Goal: Complete application form

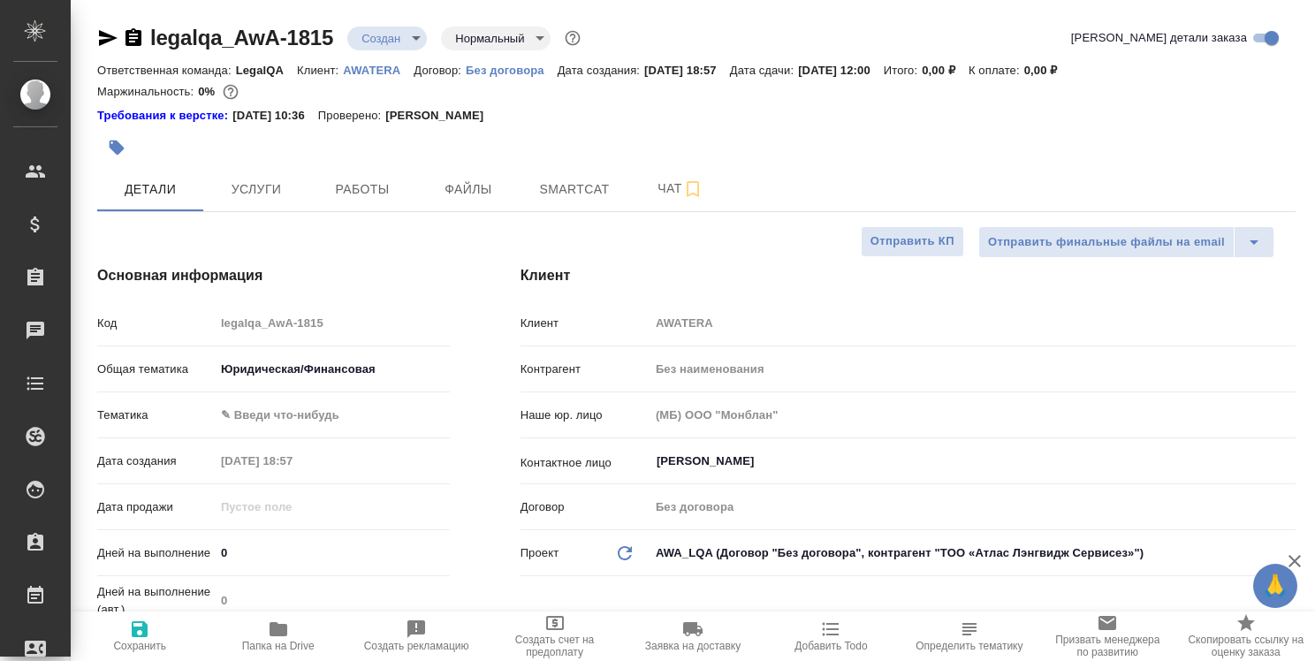
select select "RU"
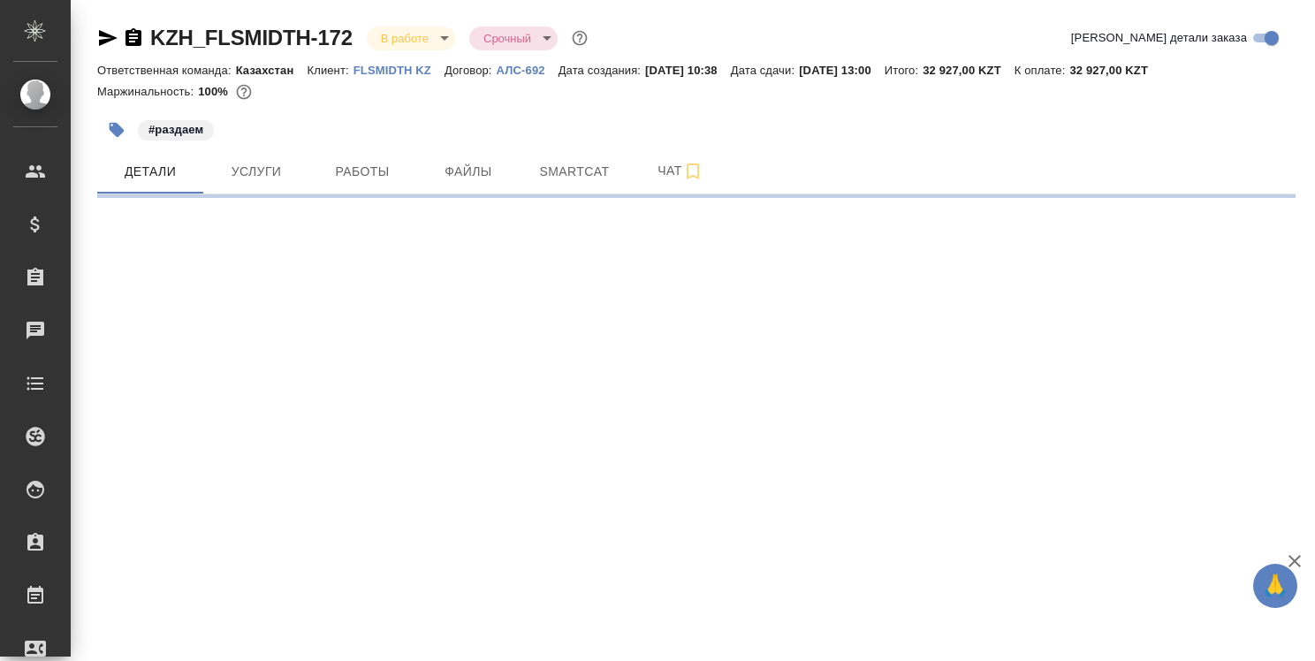
select select "RU"
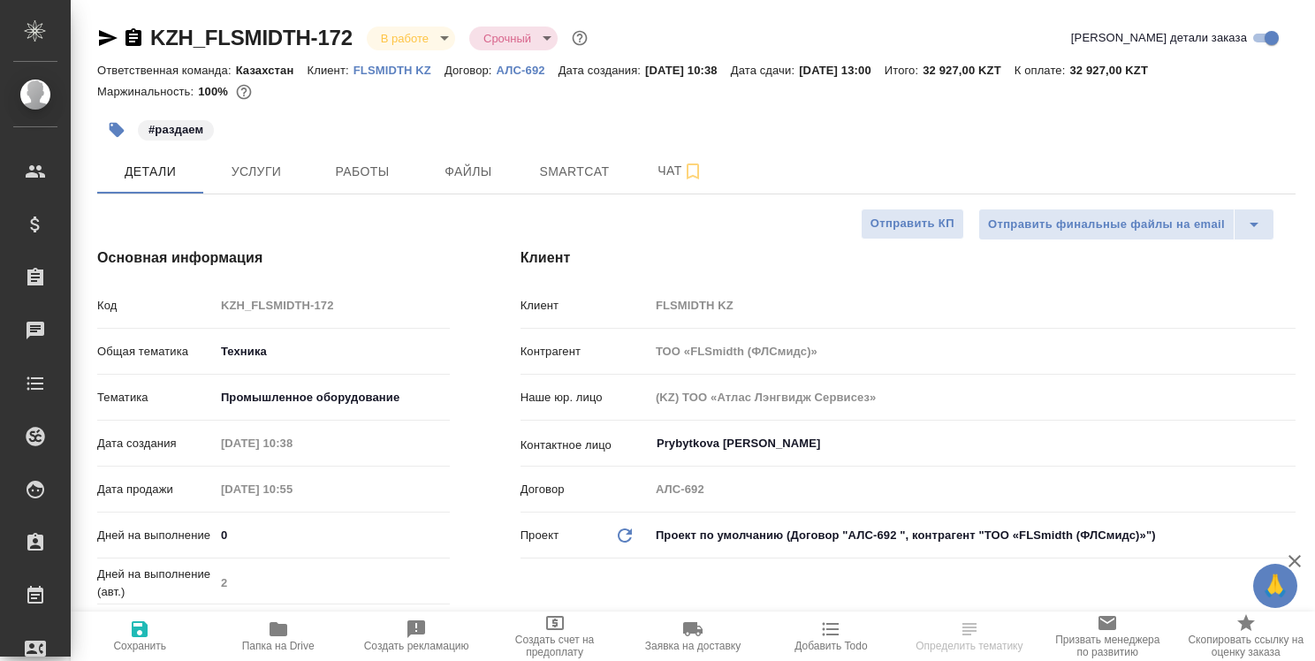
type textarea "x"
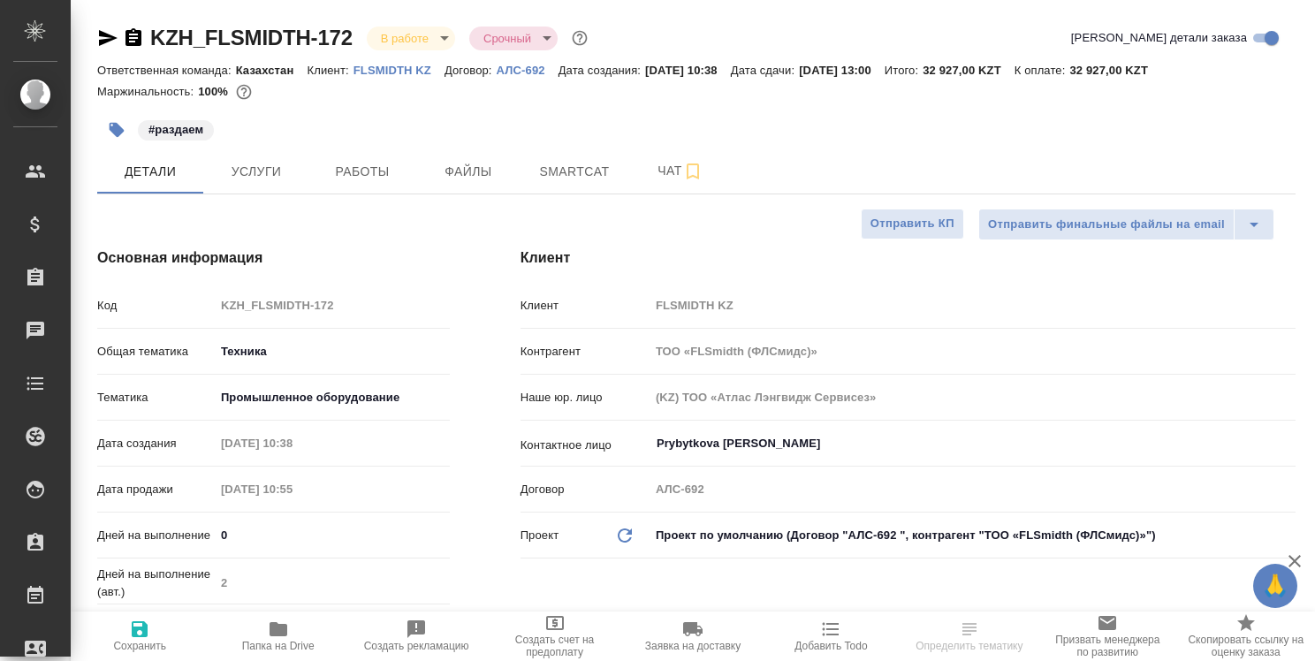
type textarea "x"
click at [285, 625] on icon "button" at bounding box center [278, 629] width 18 height 14
type textarea "x"
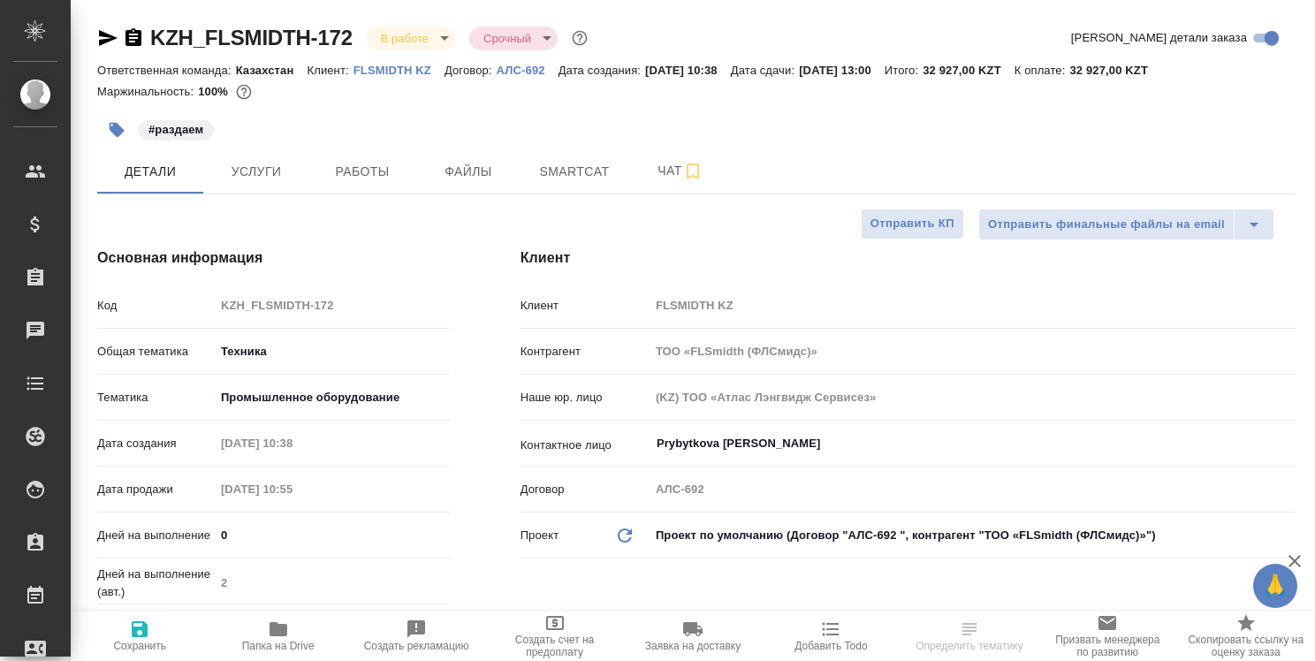
select select "RU"
type textarea "x"
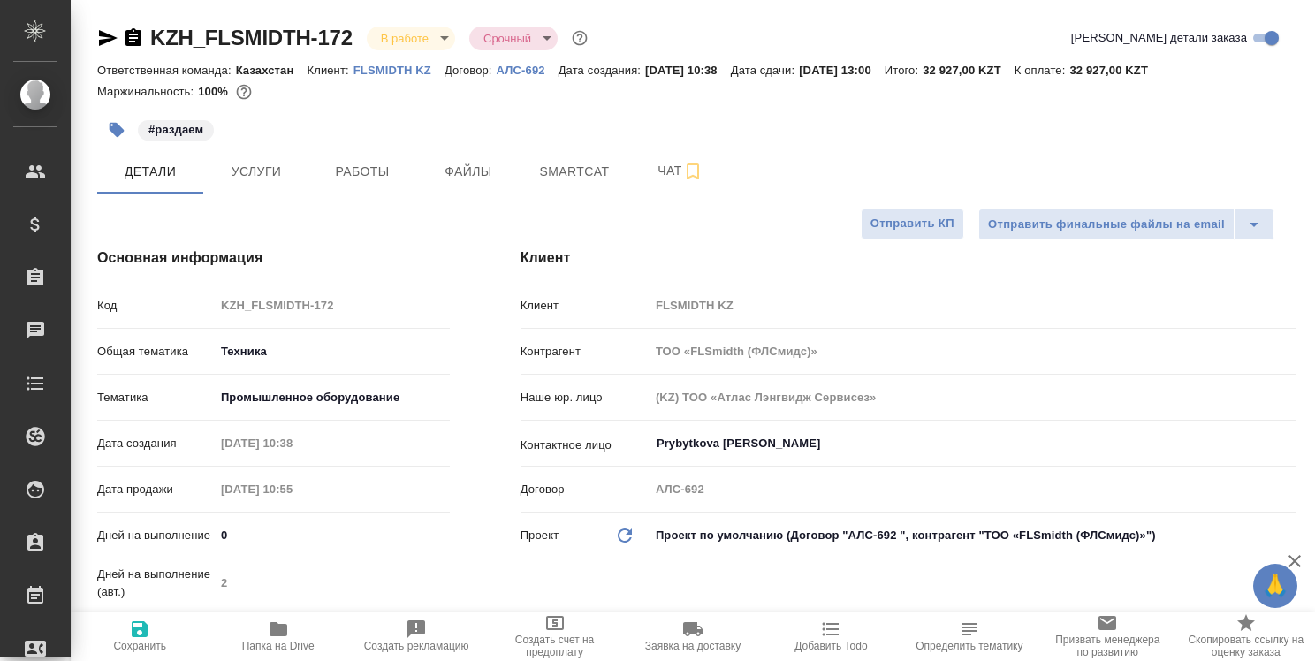
type textarea "x"
